Goal: Task Accomplishment & Management: Complete application form

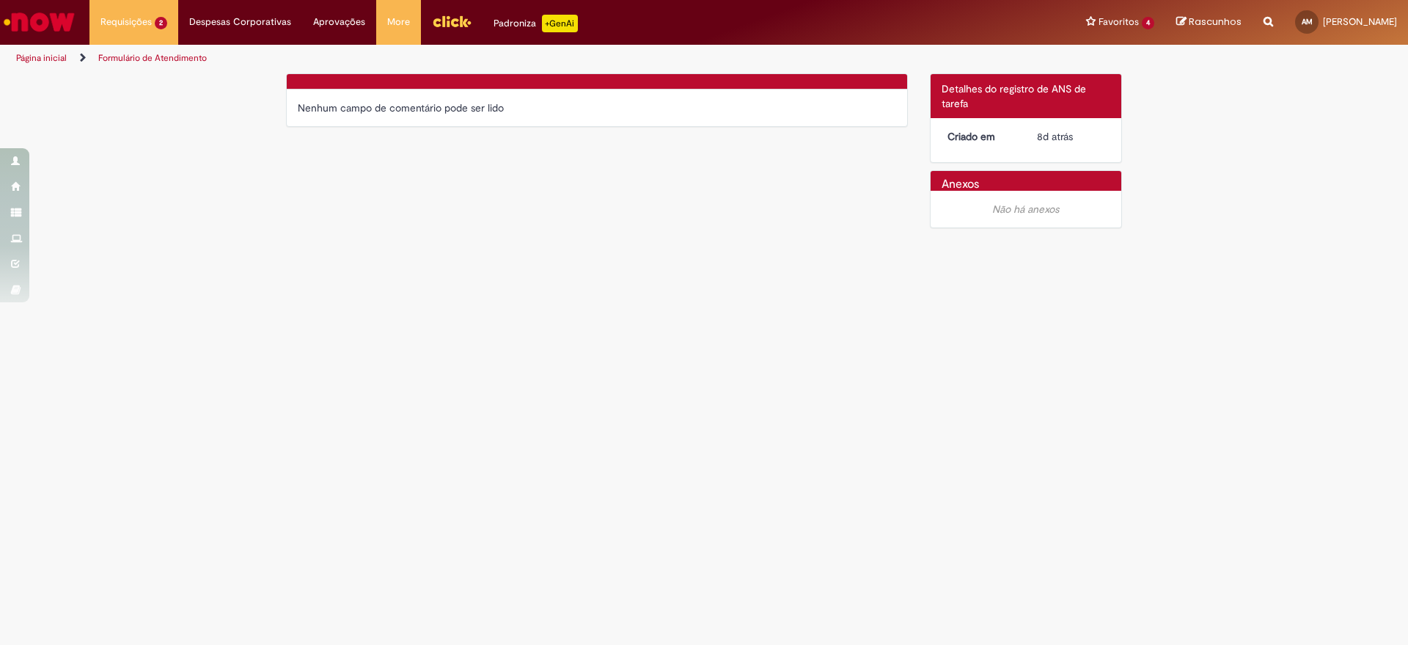
click at [514, 135] on div "Verificar Código de Barras Nenhum campo de comentário pode ser lido Detalhes do…" at bounding box center [704, 154] width 858 height 163
click at [552, 217] on div "Verificar Código de Barras Nenhum campo de comentário pode ser lido Detalhes do…" at bounding box center [704, 154] width 858 height 163
click at [1056, 131] on span "8d atrás" at bounding box center [1055, 136] width 36 height 13
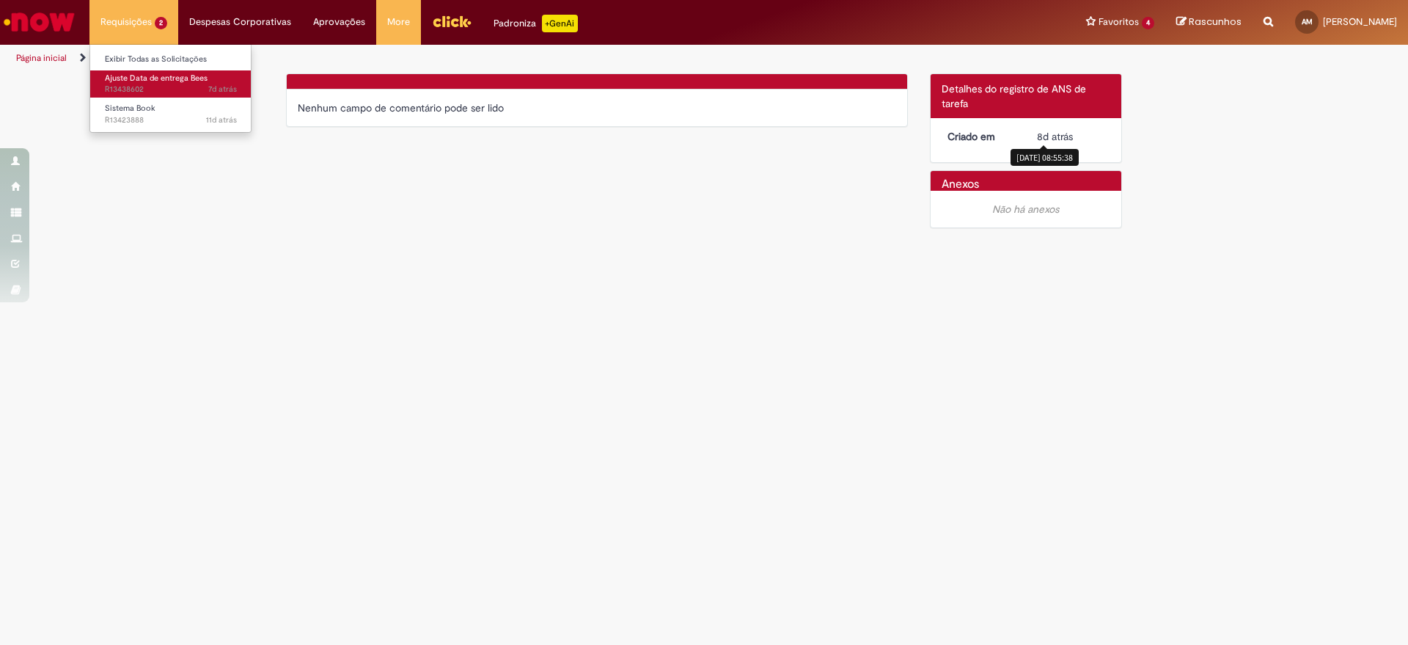
click at [139, 80] on span "Ajuste Data de entrega Bees" at bounding box center [156, 78] width 103 height 11
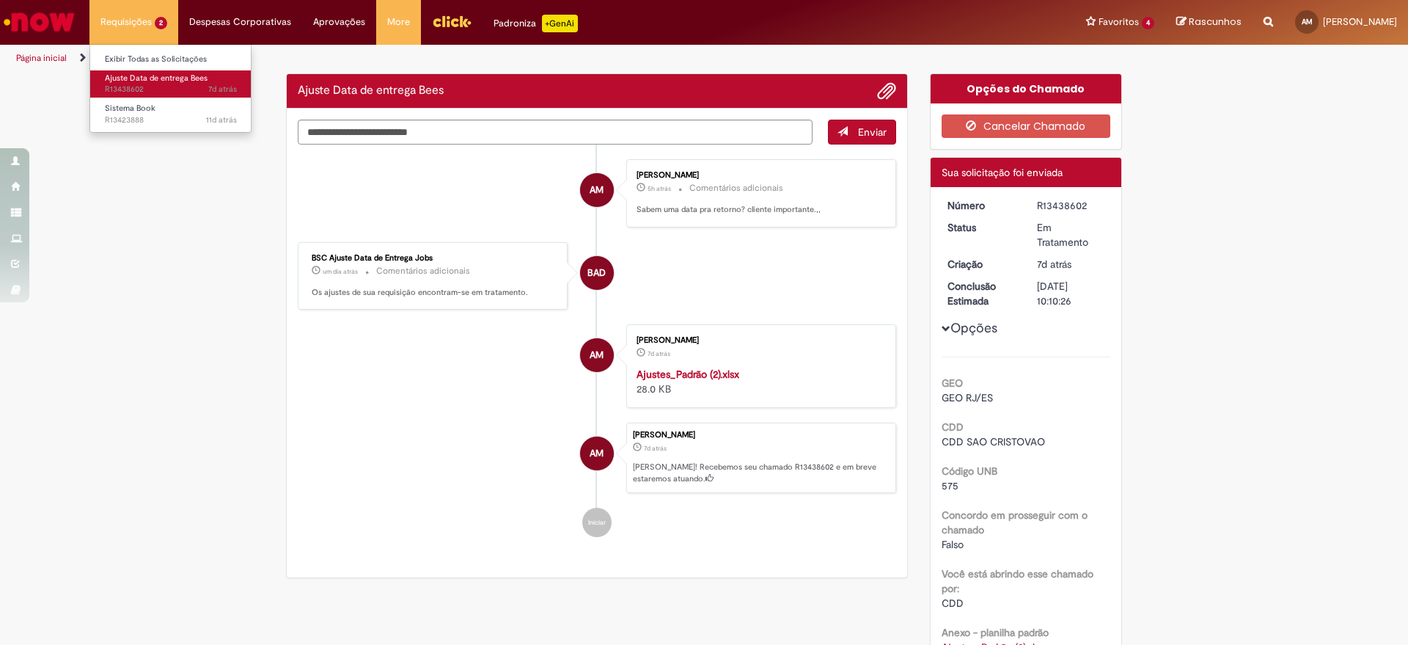
click at [139, 80] on span "Ajuste Data de entrega Bees" at bounding box center [156, 78] width 103 height 11
click at [545, 283] on div "BSC Ajuste Data de Entrega Jobs um dia atrás um dia atrás Comentários adicionai…" at bounding box center [432, 275] width 261 height 59
click at [774, 267] on li "BAD BSC Ajuste Data de Entrega Jobs um dia atrás um dia atrás Comentários adici…" at bounding box center [597, 276] width 599 height 68
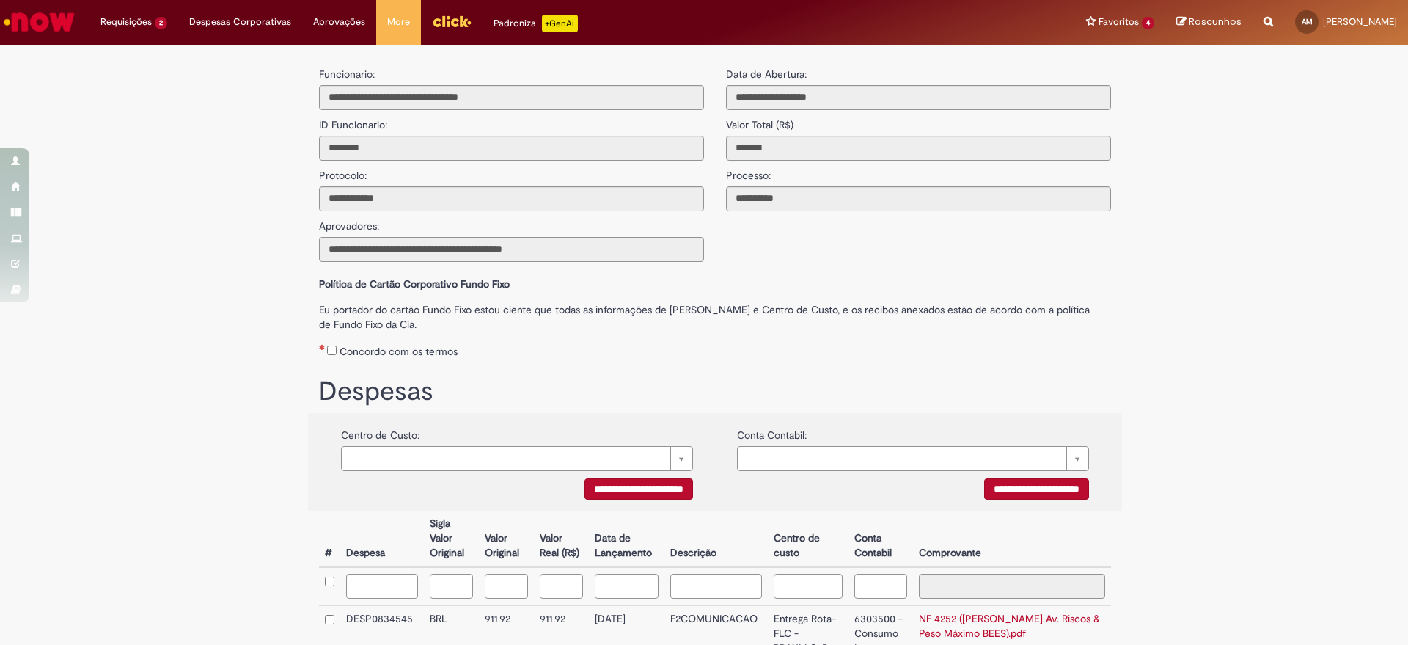
scroll to position [489, 0]
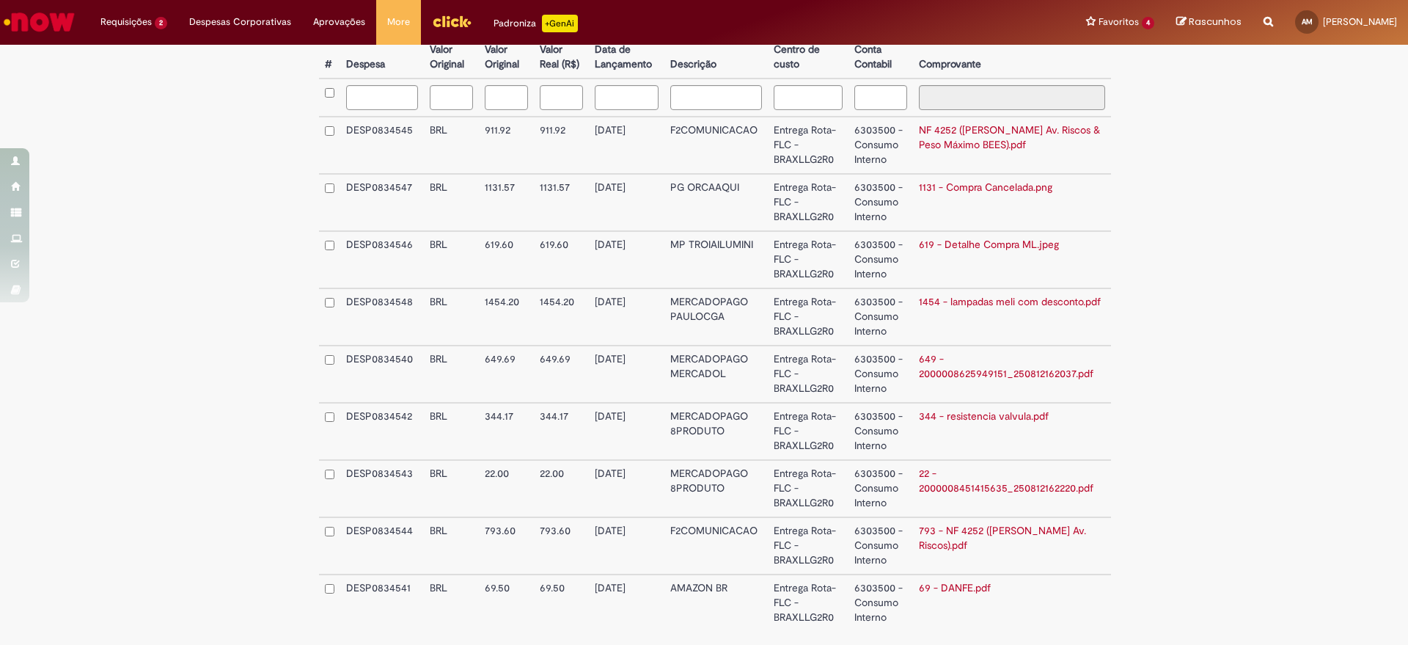
click at [868, 200] on td "6303500 - Consumo Interno" at bounding box center [881, 202] width 65 height 57
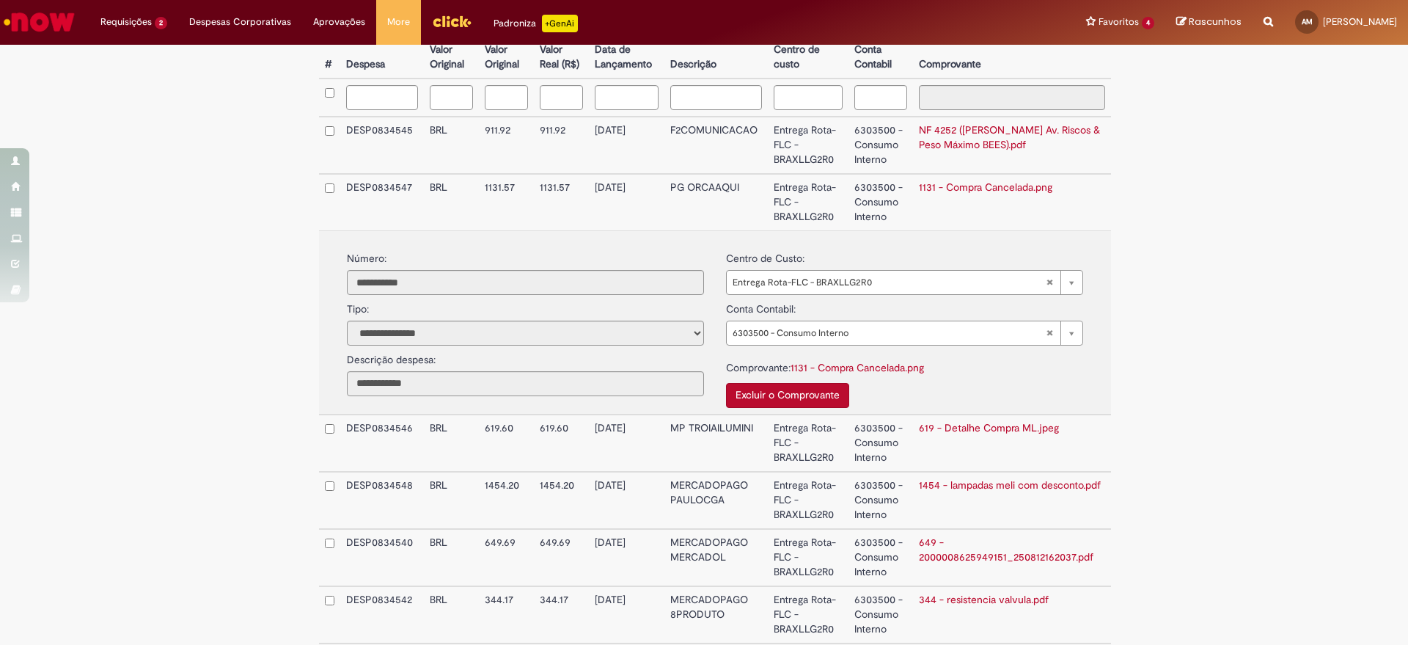
click at [824, 389] on button "Excluir o Comprovante" at bounding box center [787, 395] width 123 height 25
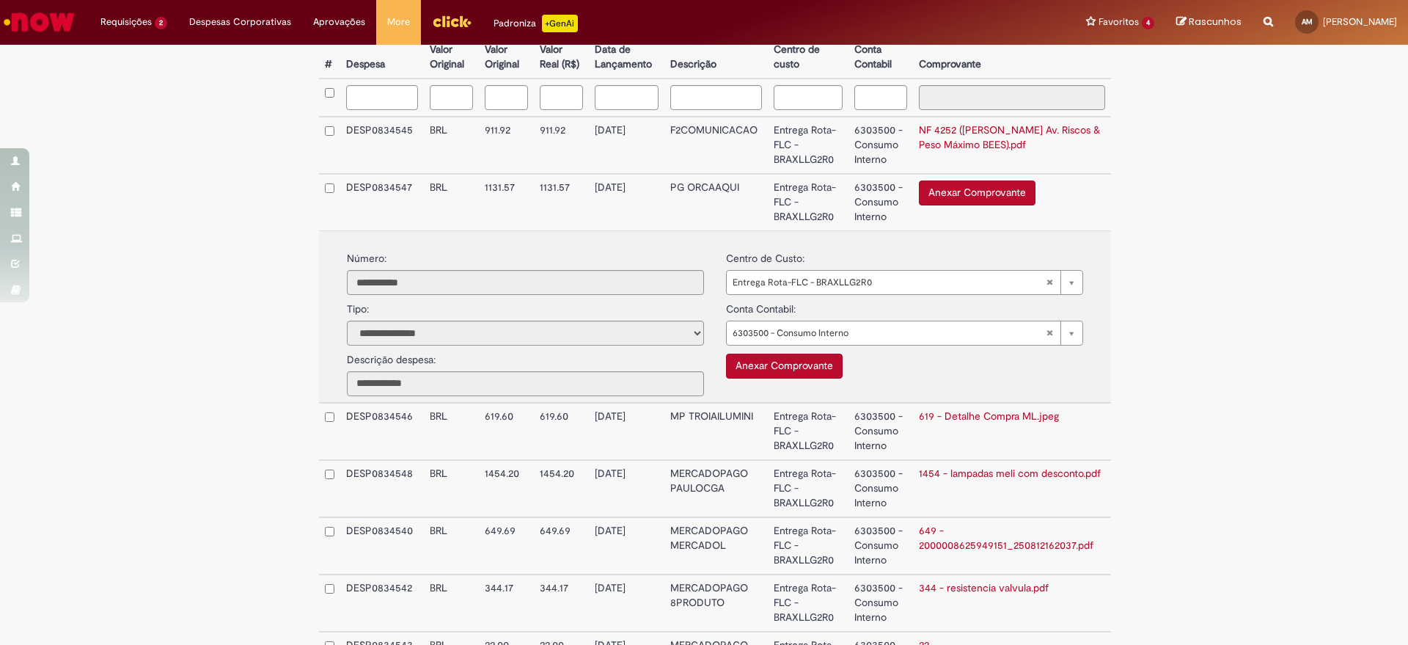
click at [795, 357] on button "Anexar Comprovante" at bounding box center [784, 366] width 117 height 25
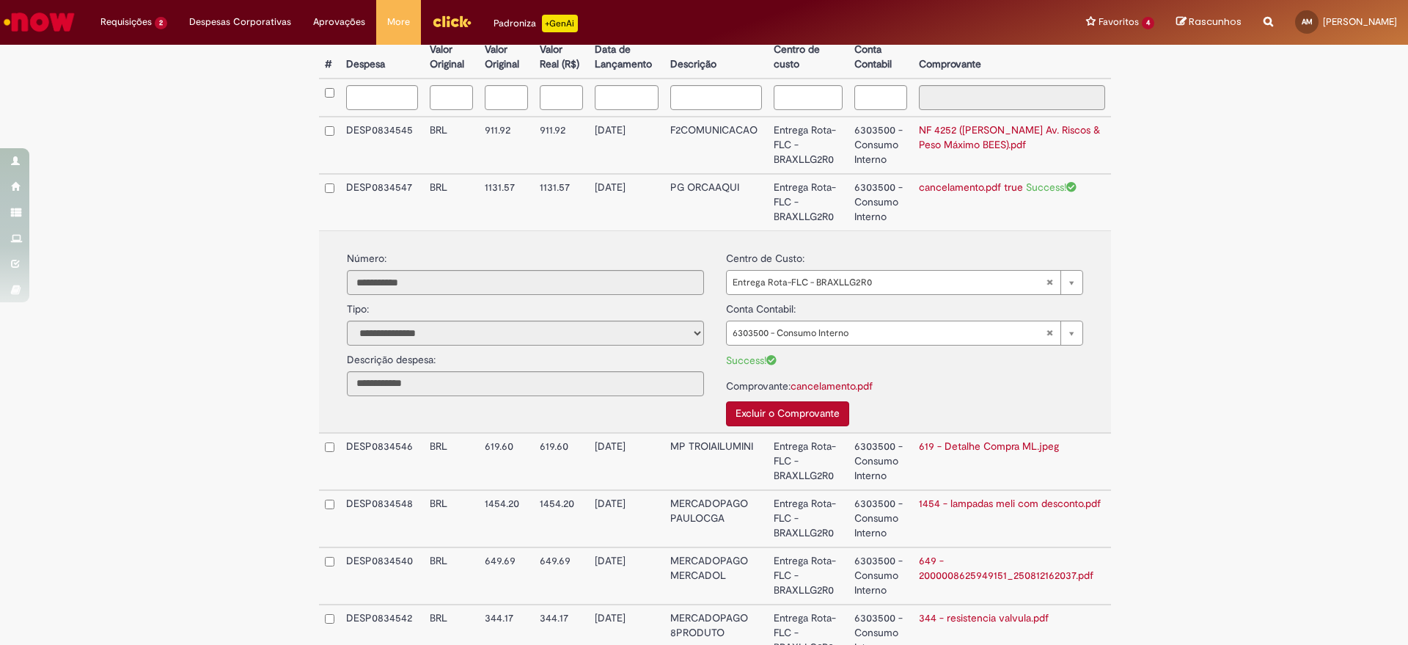
click at [868, 208] on td "6303500 - Consumo Interno" at bounding box center [881, 202] width 65 height 56
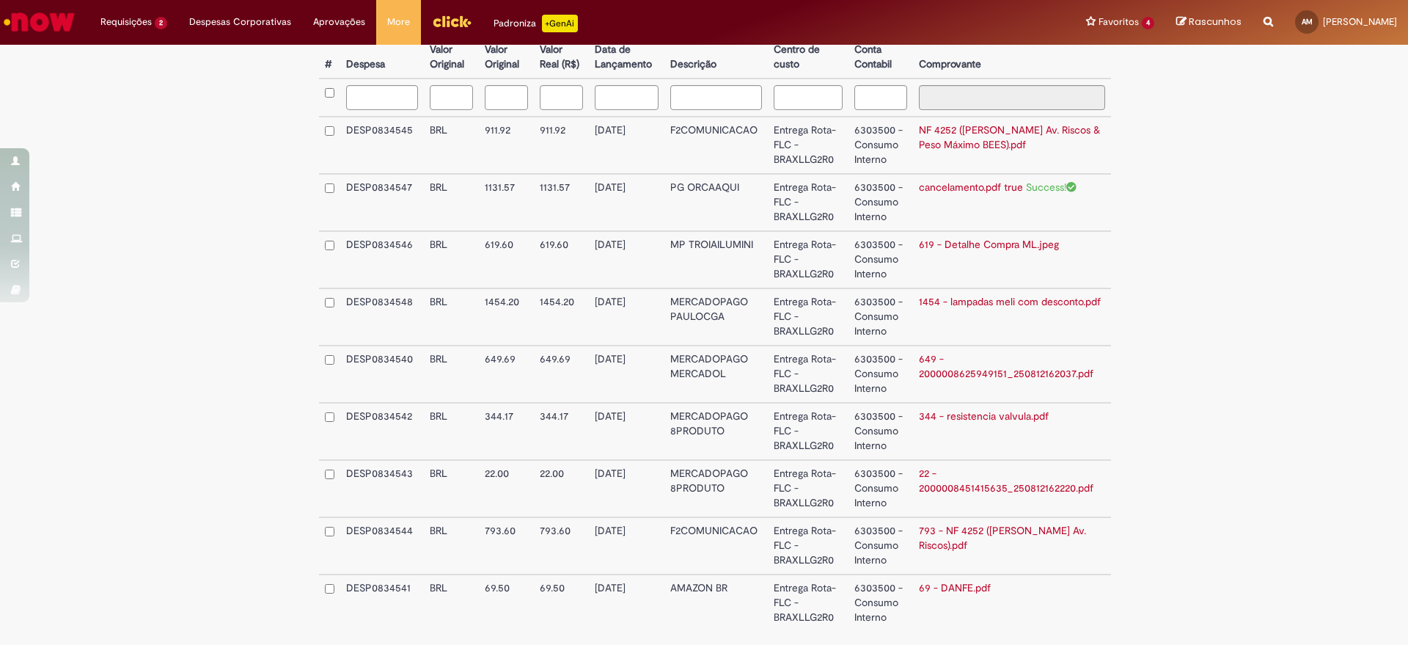
click at [1229, 187] on div "**********" at bounding box center [704, 163] width 1408 height 1199
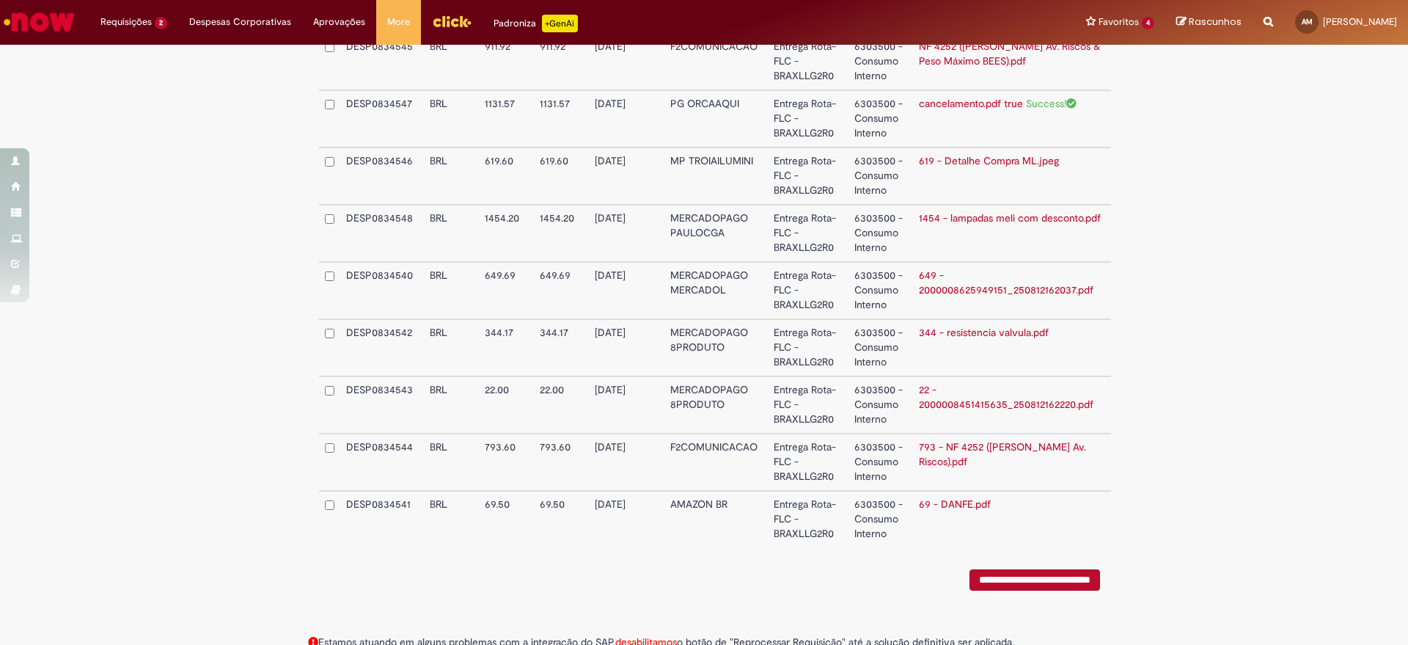
scroll to position [610, 0]
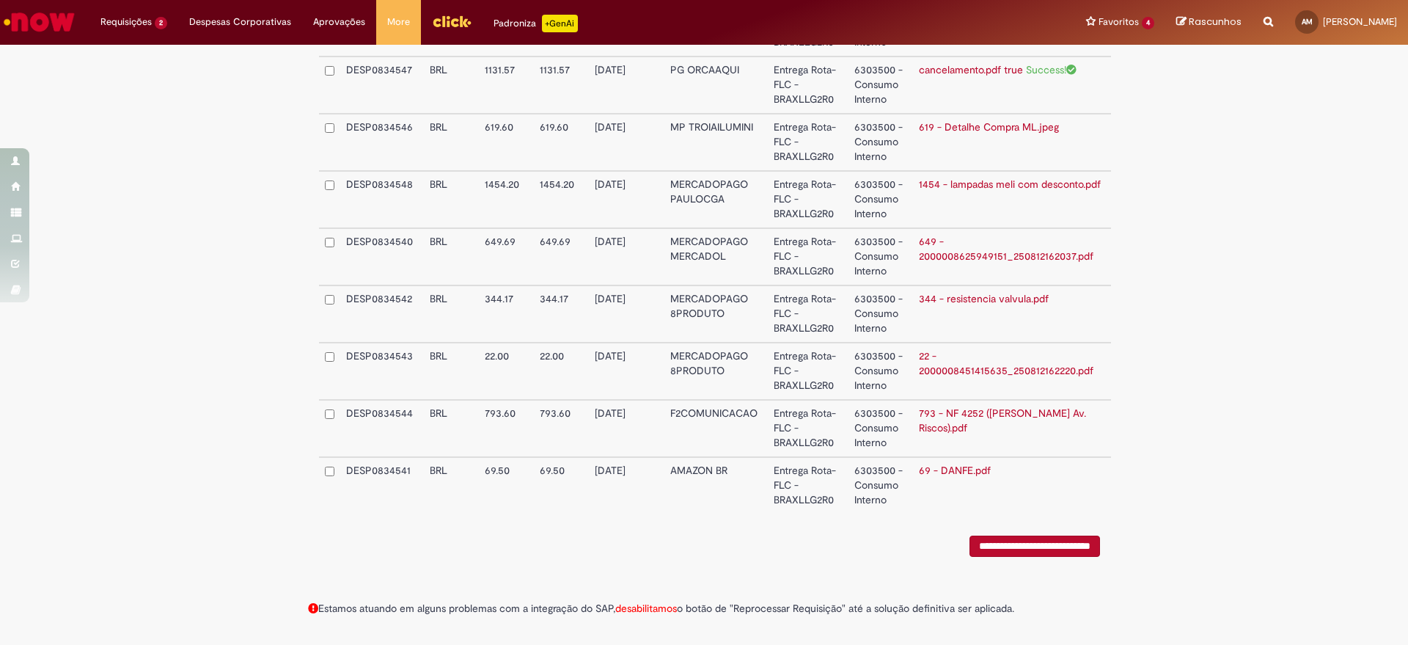
click at [1045, 547] on input "**********" at bounding box center [1035, 545] width 131 height 21
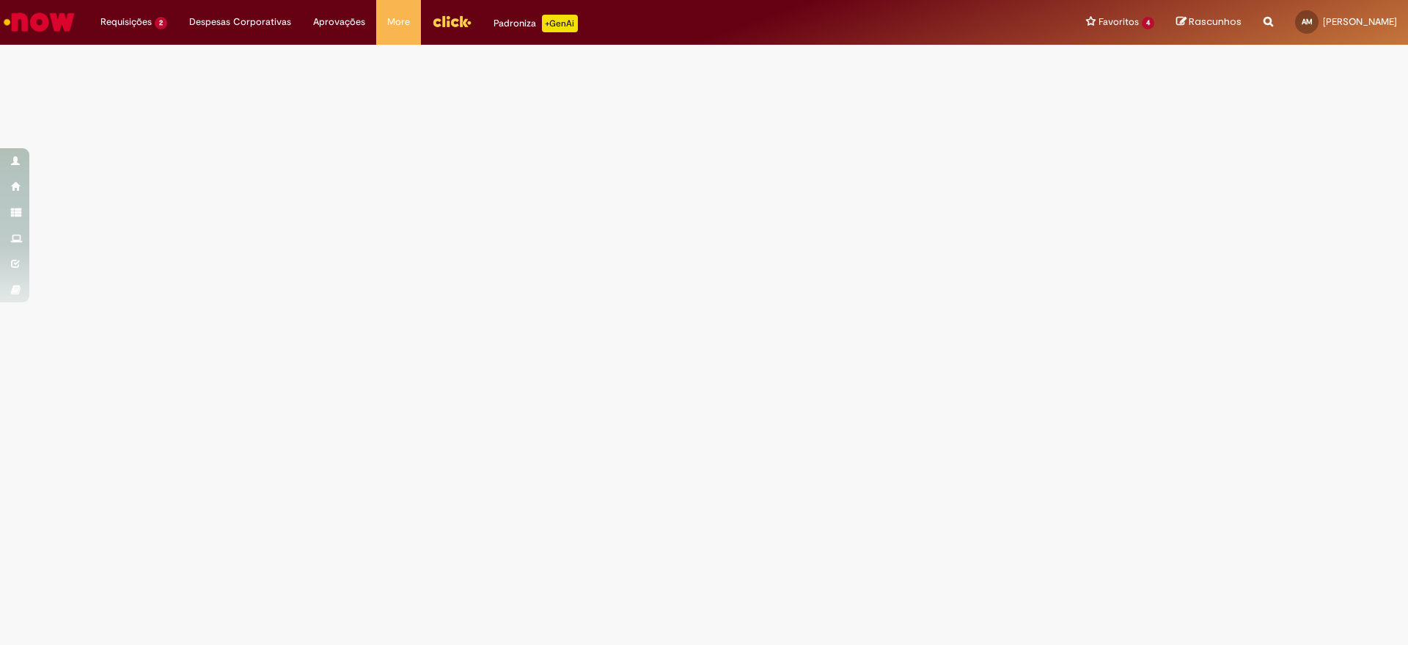
scroll to position [0, 0]
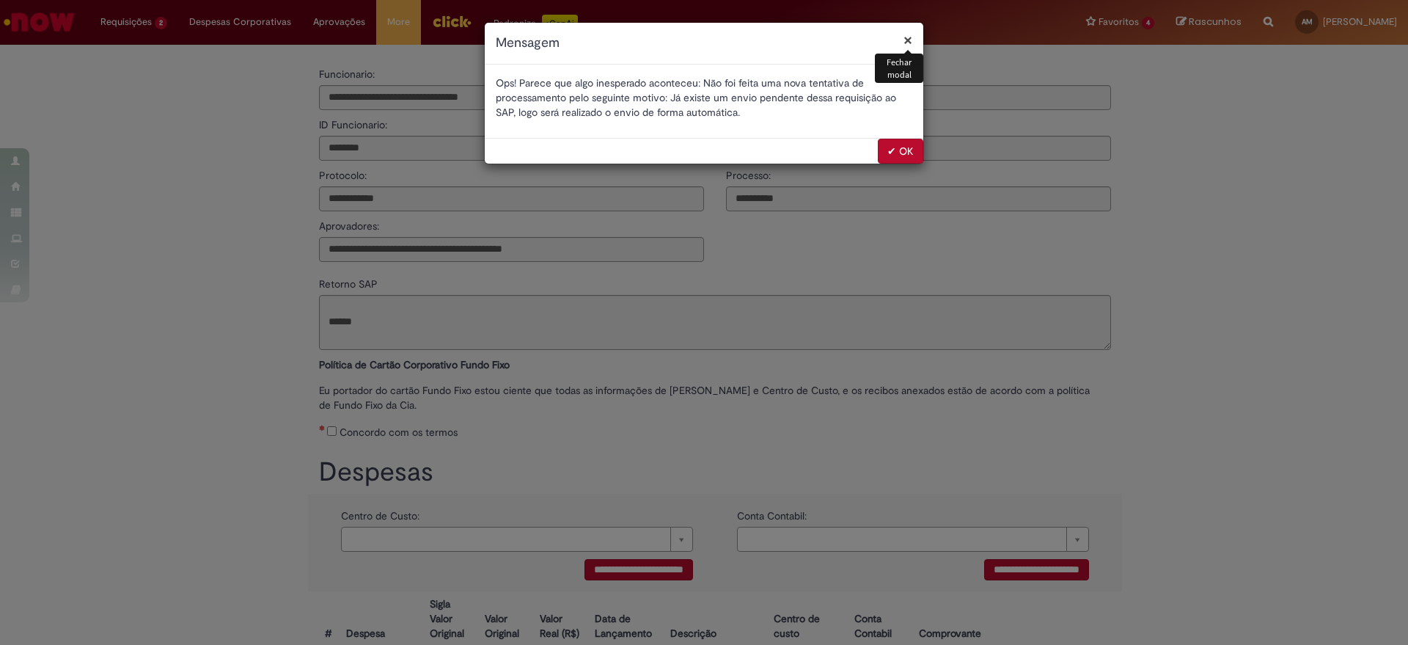
click at [896, 144] on button "✔ OK" at bounding box center [900, 151] width 45 height 25
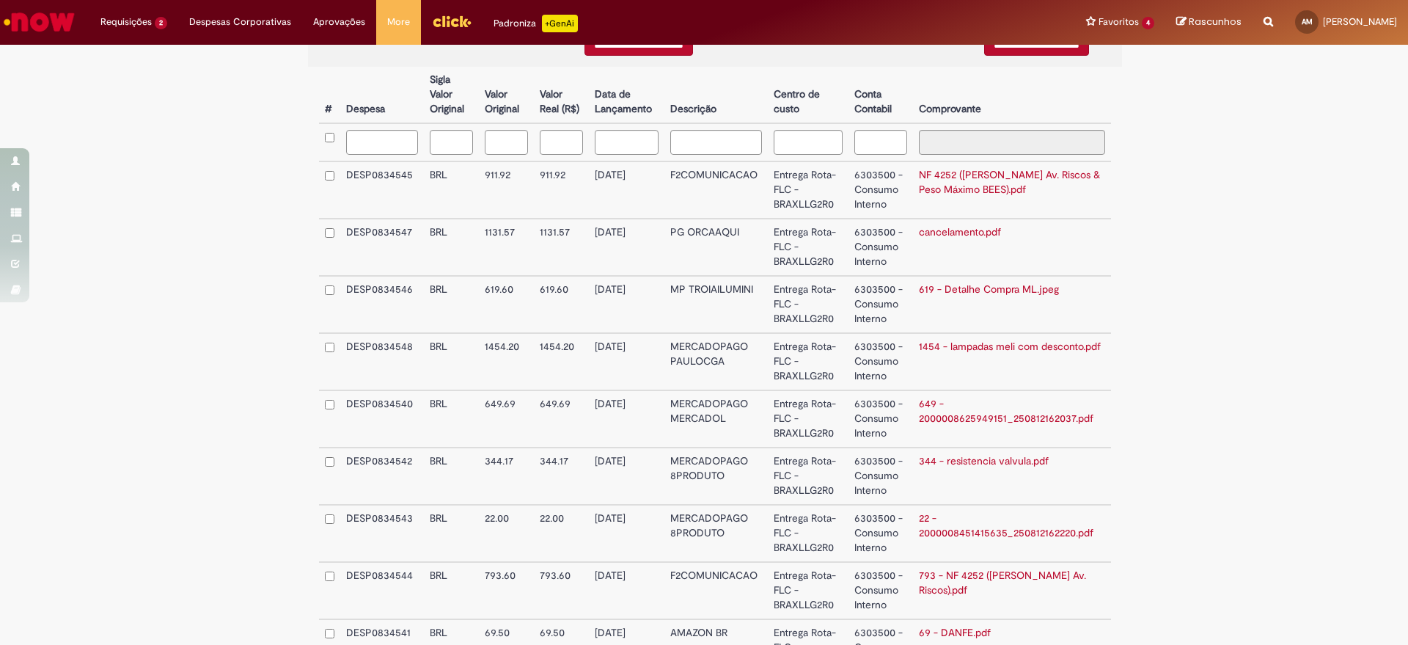
scroll to position [691, 0]
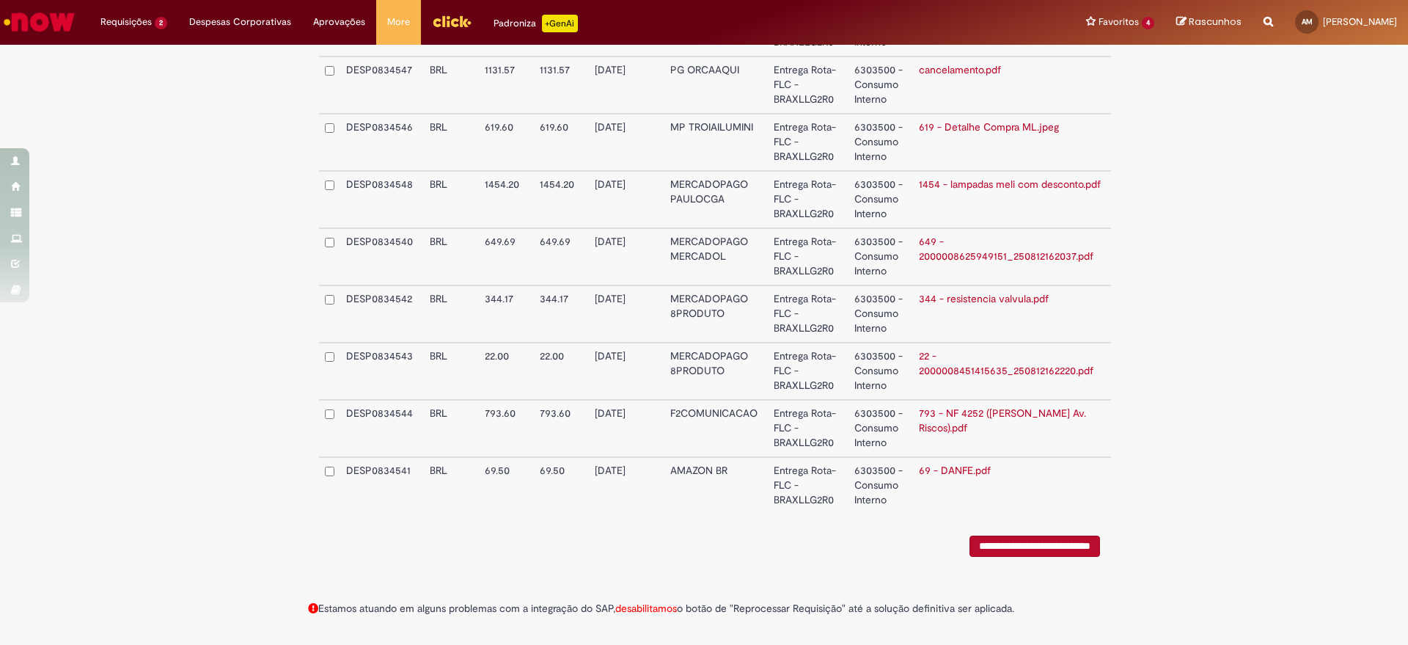
click at [1027, 541] on input "**********" at bounding box center [1035, 545] width 131 height 21
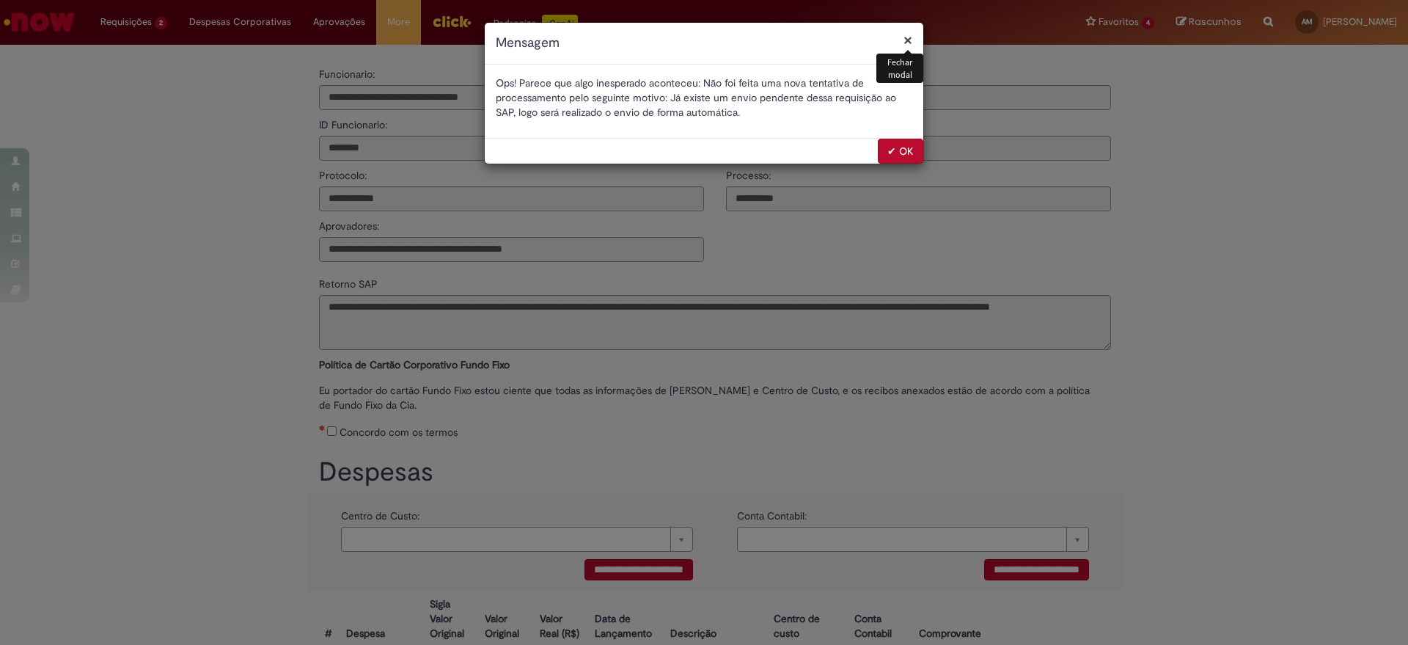
click at [893, 149] on button "✔ OK" at bounding box center [900, 151] width 45 height 25
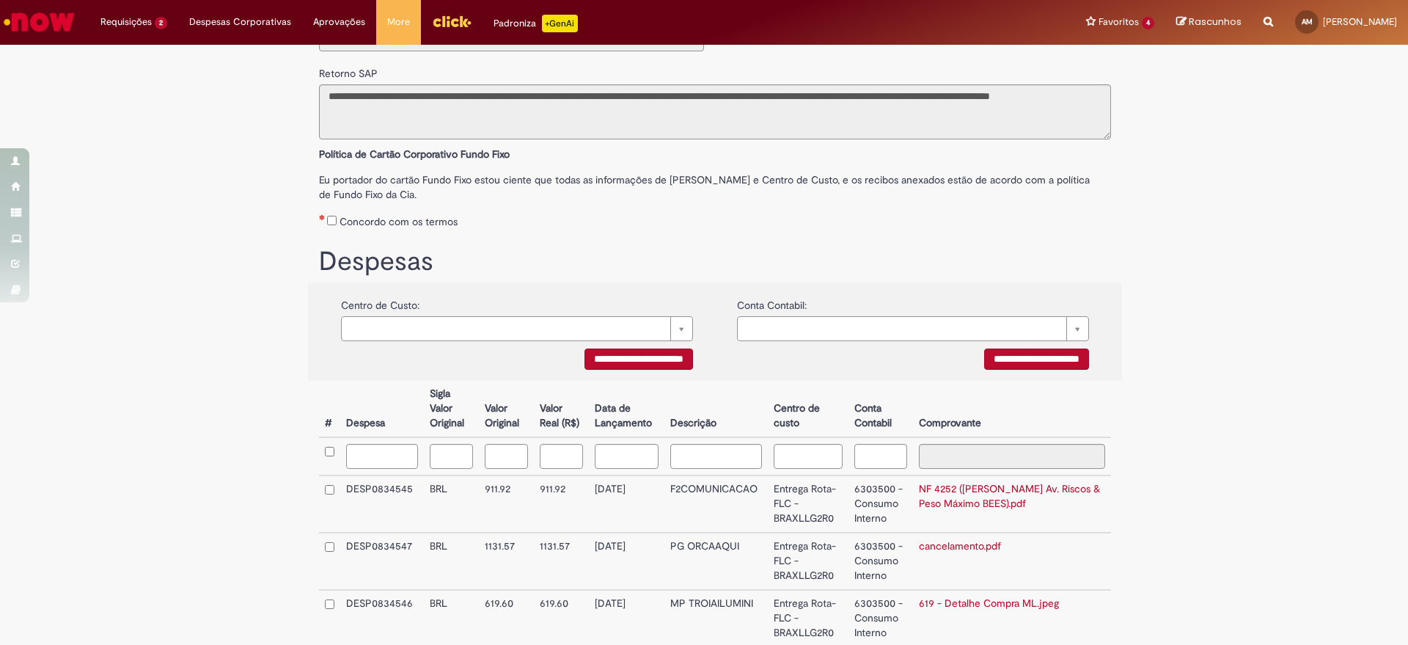
scroll to position [167, 0]
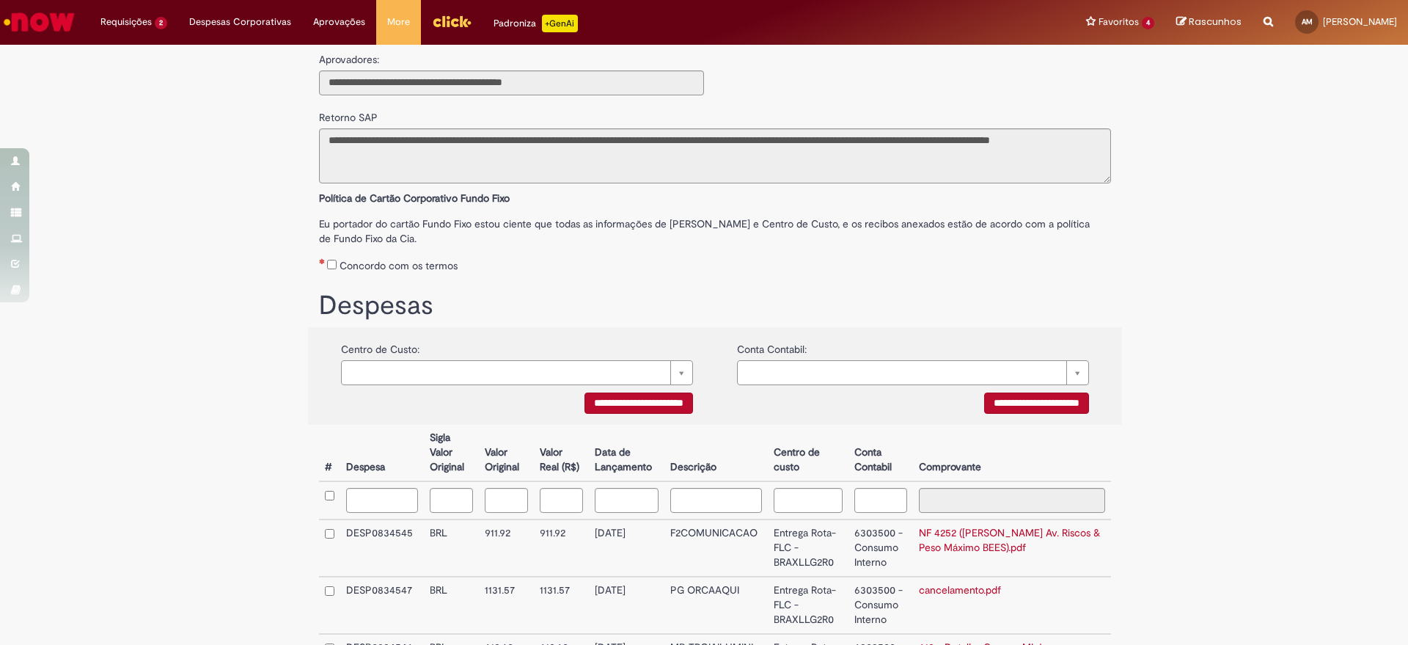
click at [324, 257] on div "Concordo com os termos" at bounding box center [715, 262] width 792 height 27
click at [1108, 158] on div "**********" at bounding box center [715, 139] width 814 height 88
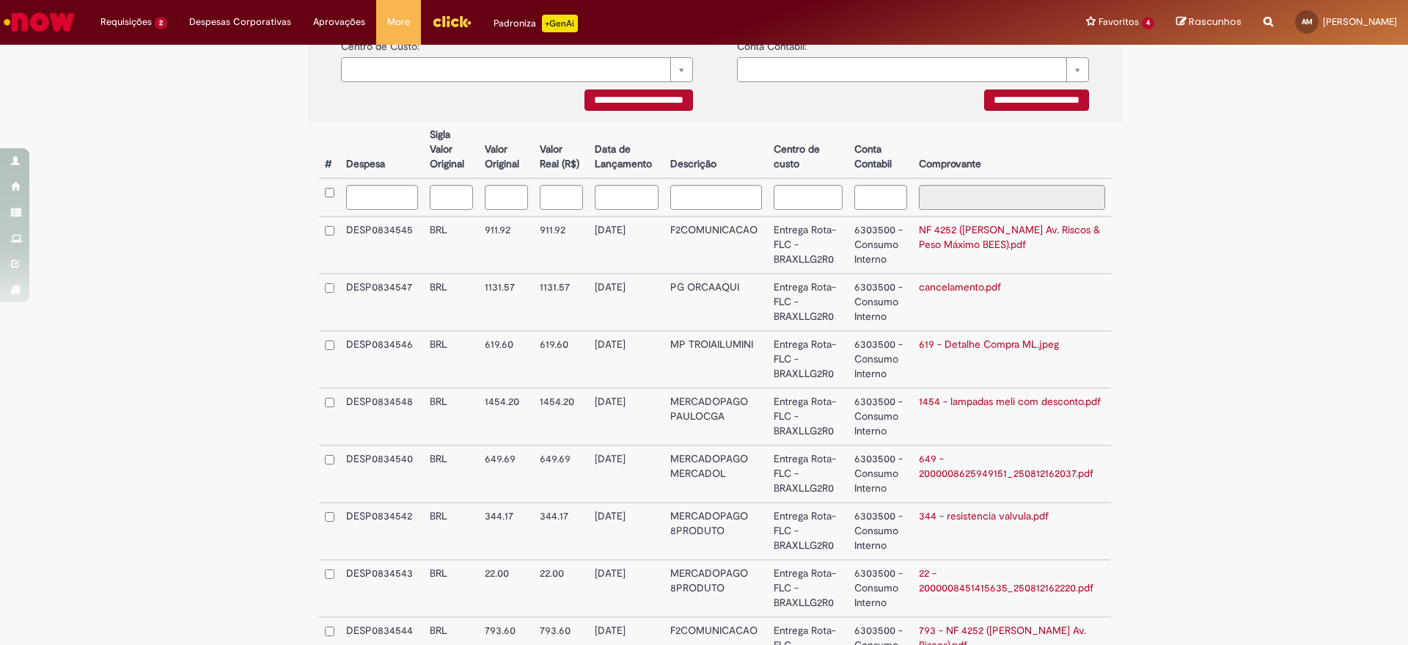
scroll to position [691, 0]
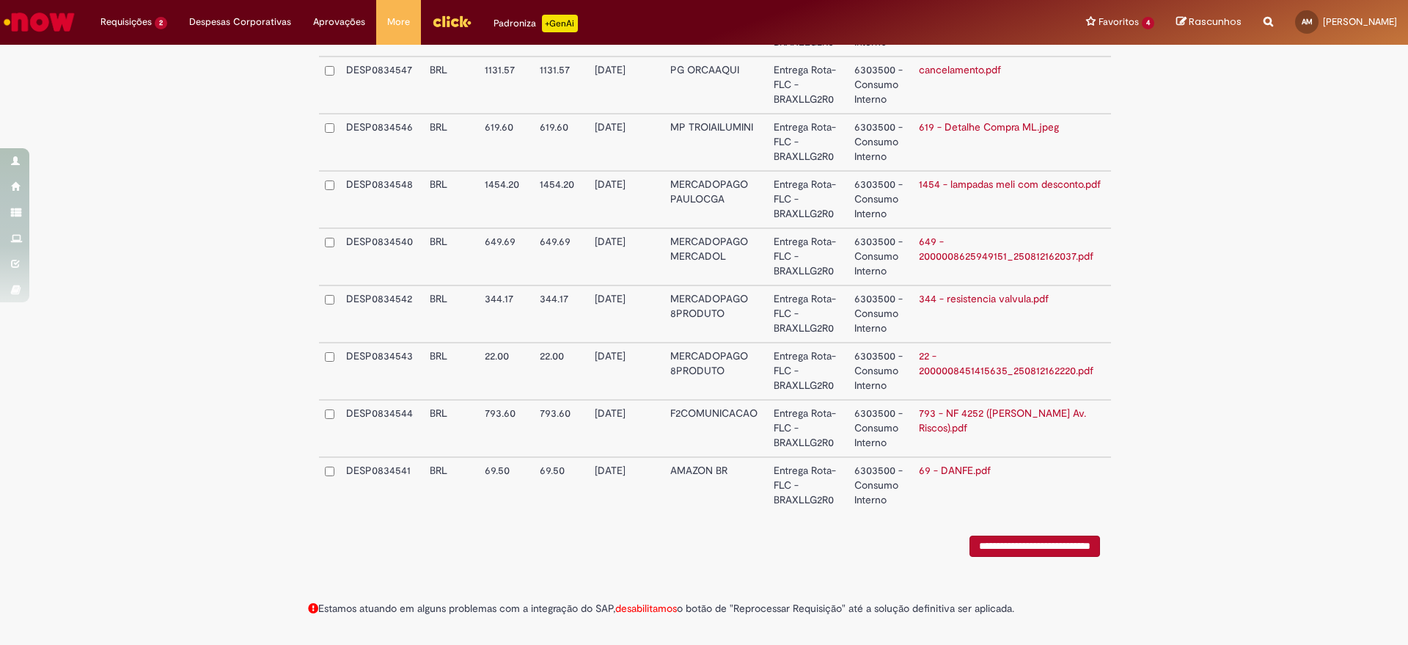
click at [998, 543] on input "**********" at bounding box center [1035, 545] width 131 height 21
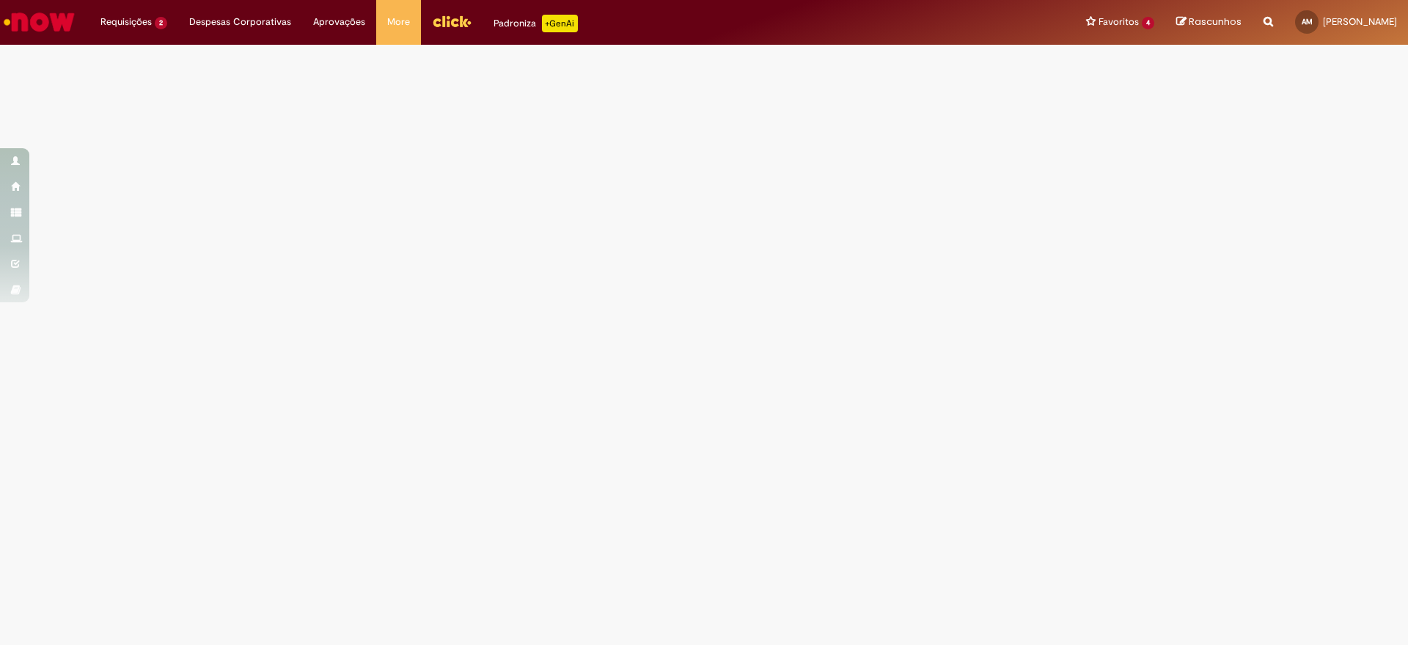
scroll to position [0, 0]
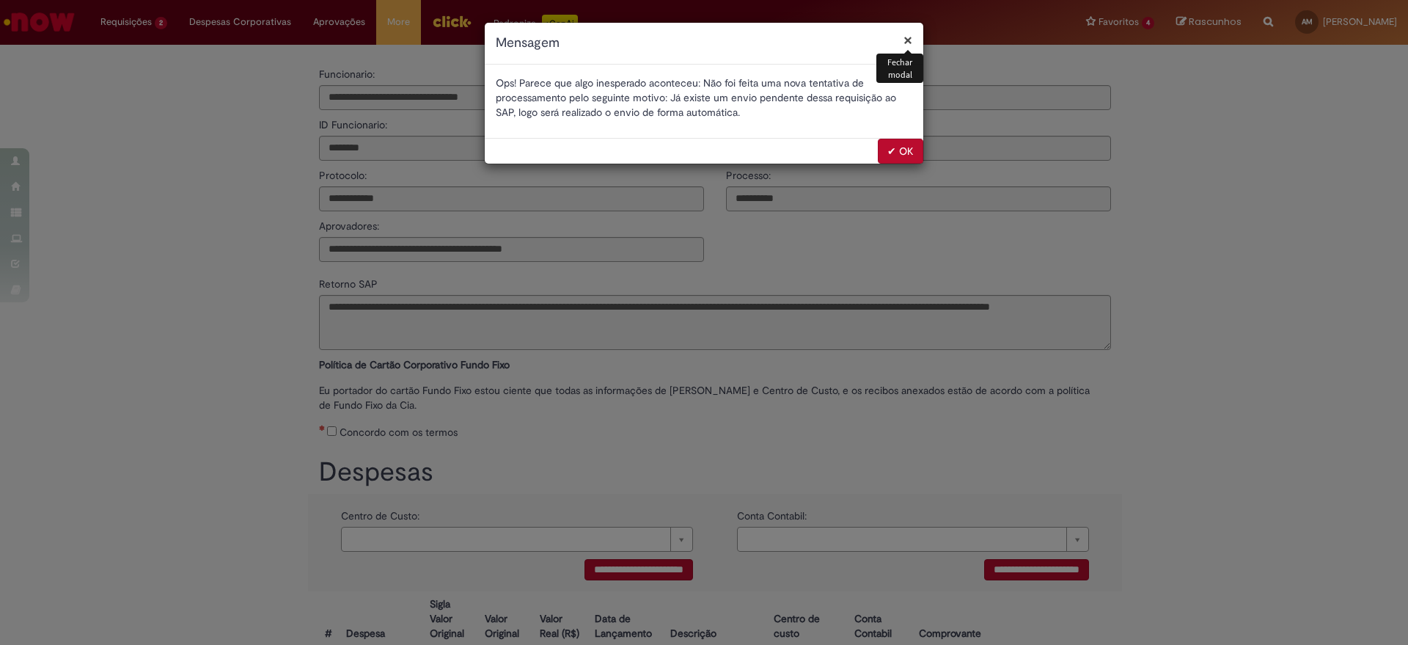
click at [893, 149] on button "✔ OK" at bounding box center [900, 151] width 45 height 25
